Goal: Navigation & Orientation: Find specific page/section

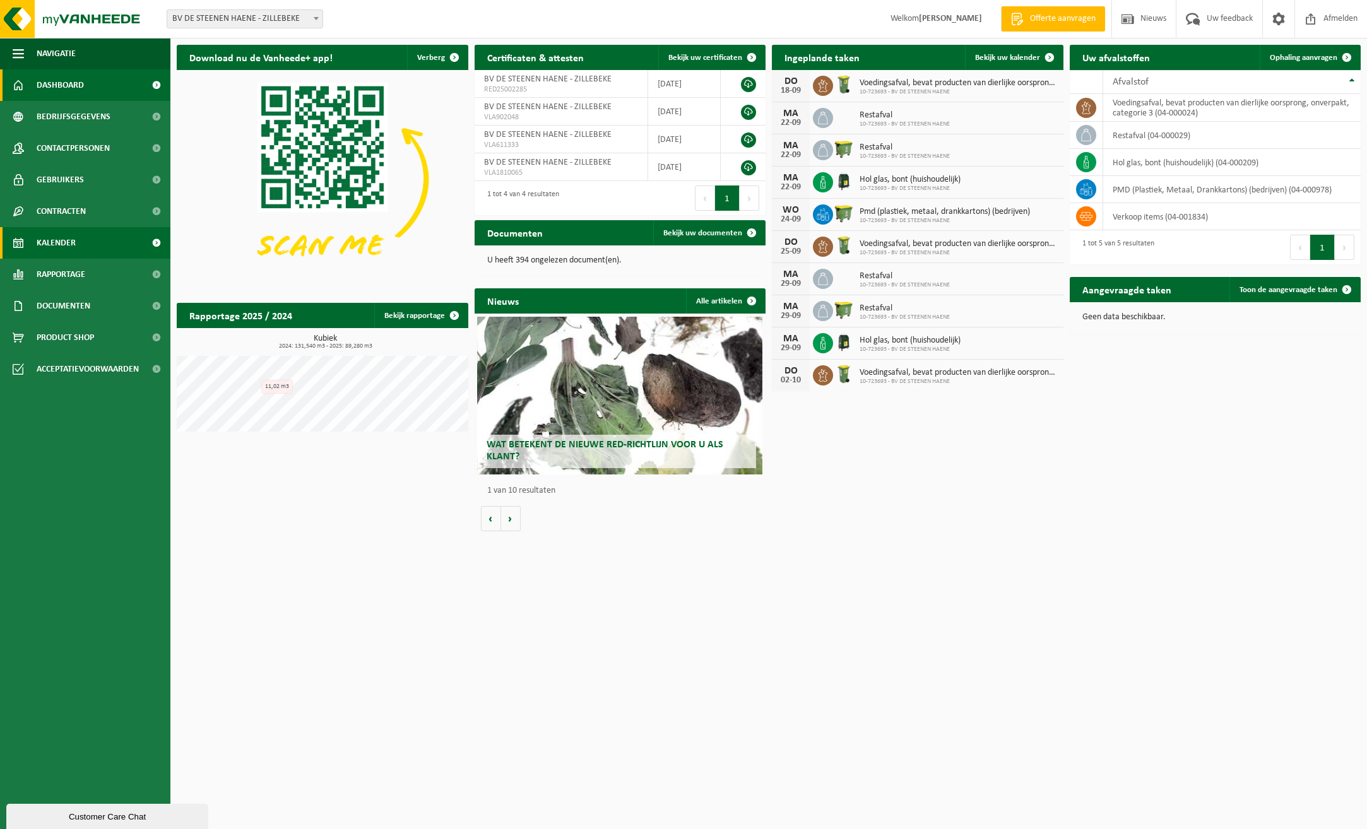
click at [52, 244] on span "Kalender" at bounding box center [56, 243] width 39 height 32
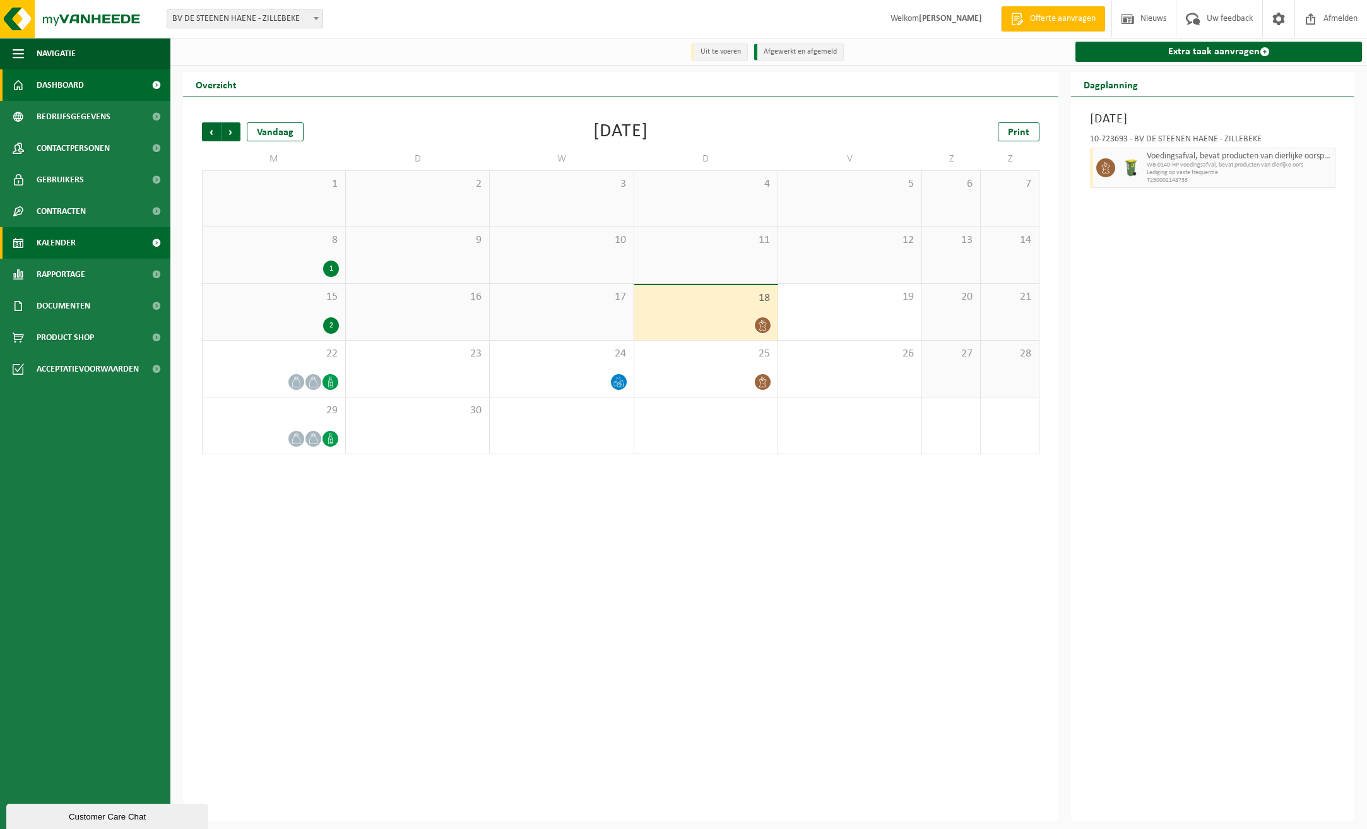
click at [57, 83] on span "Dashboard" at bounding box center [60, 85] width 47 height 32
